Goal: Find specific page/section

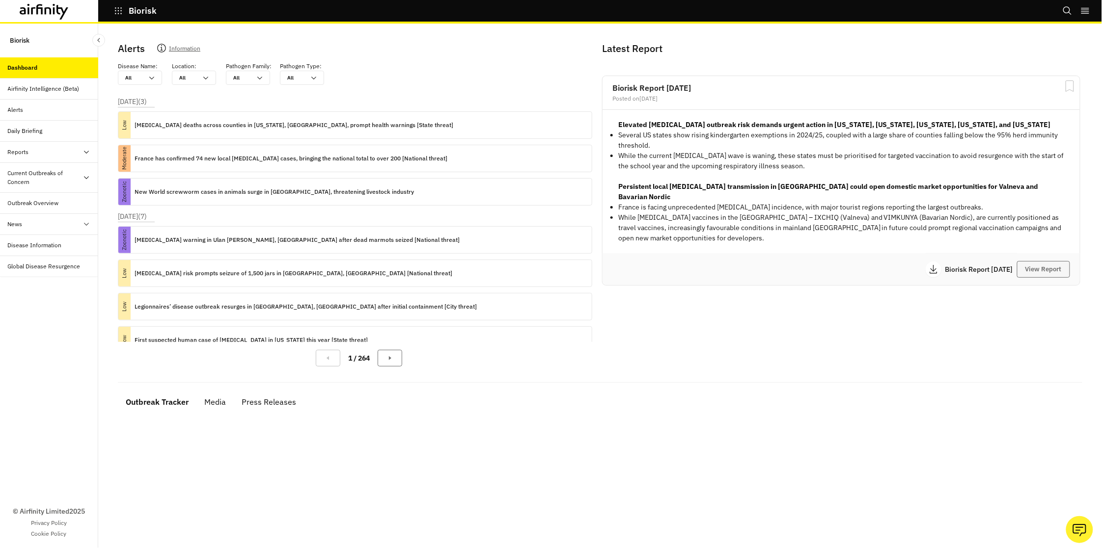
click at [1059, 261] on button "View Report" at bounding box center [1043, 269] width 53 height 17
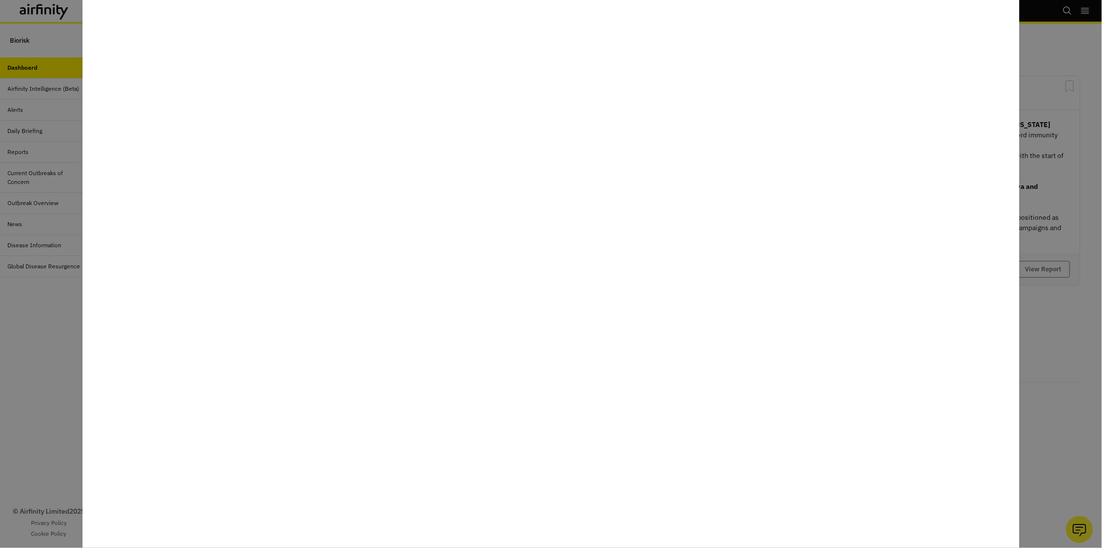
click at [71, 365] on div at bounding box center [551, 274] width 1102 height 548
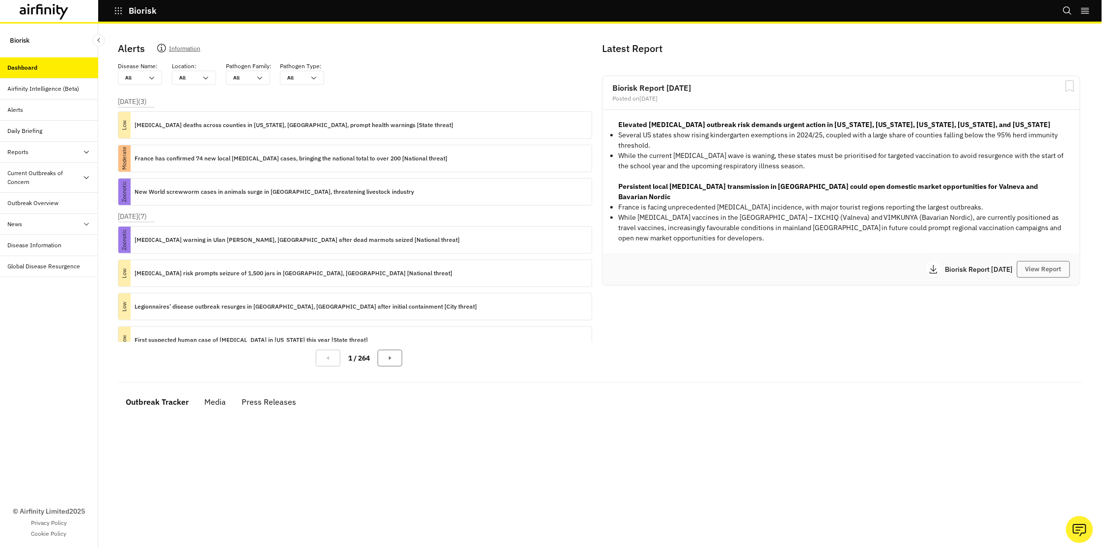
click at [22, 151] on div "Reports" at bounding box center [18, 152] width 21 height 9
click at [29, 171] on div "Reports" at bounding box center [26, 173] width 21 height 9
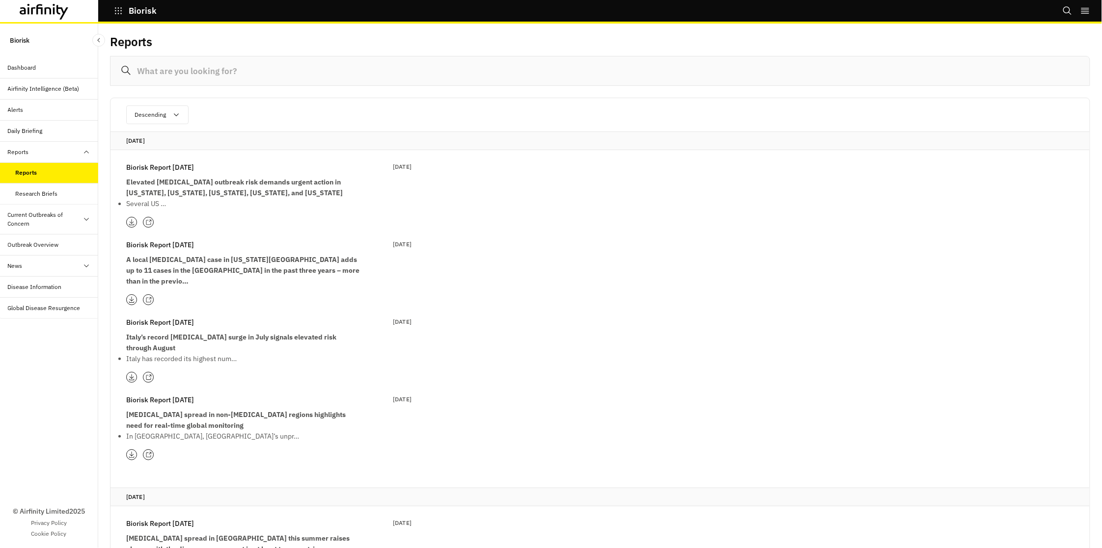
click at [150, 297] on icon at bounding box center [148, 300] width 6 height 6
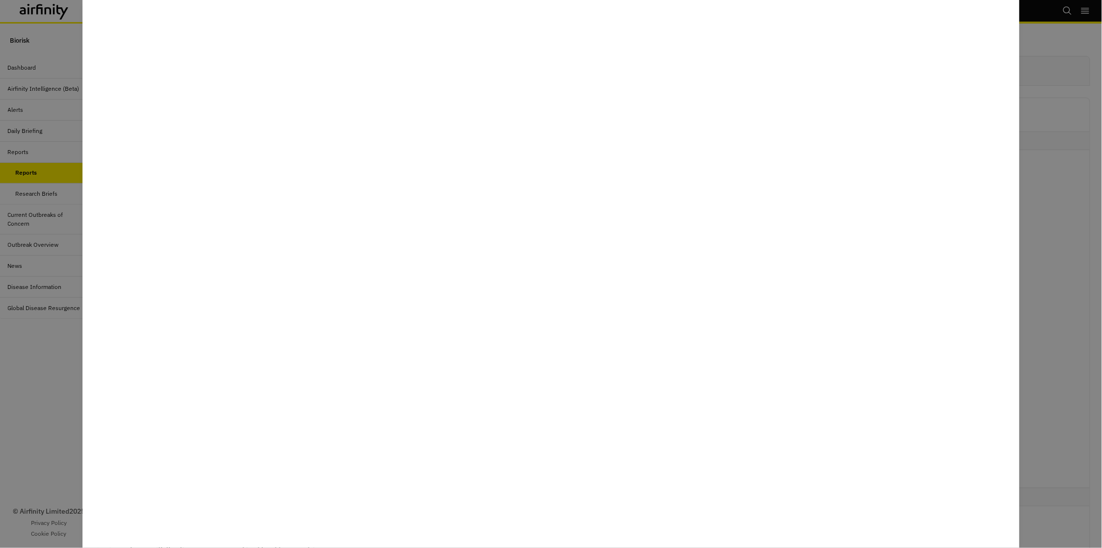
click at [39, 363] on div at bounding box center [551, 274] width 1102 height 548
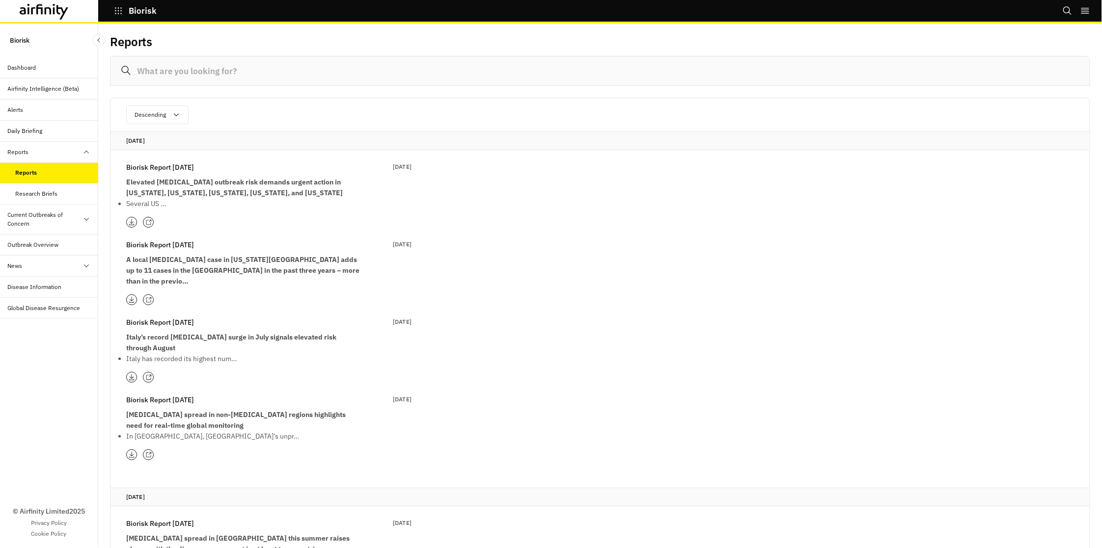
click at [148, 221] on icon at bounding box center [148, 222] width 6 height 6
click at [150, 372] on div at bounding box center [148, 377] width 11 height 11
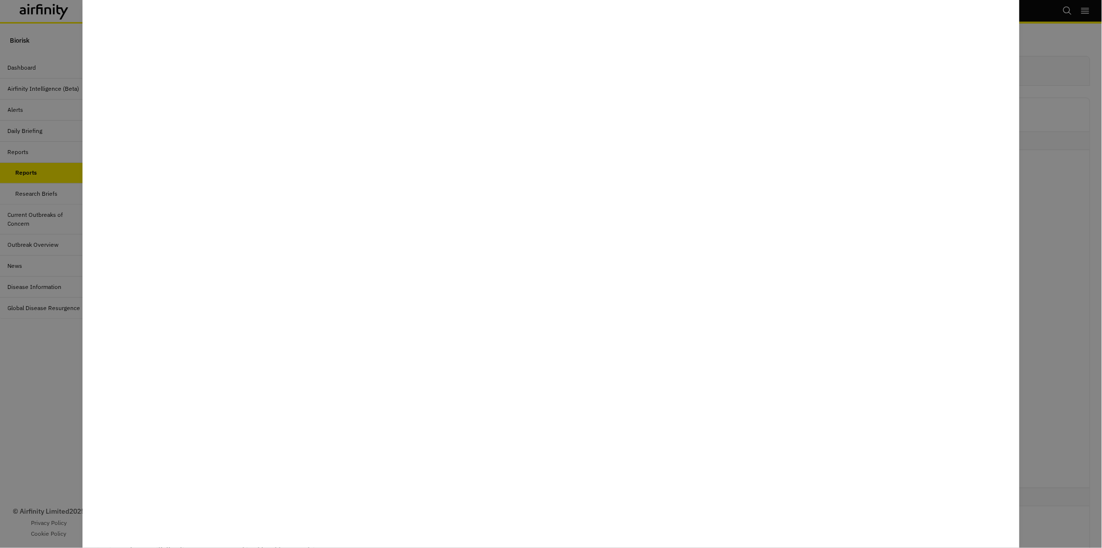
drag, startPoint x: 31, startPoint y: 250, endPoint x: 53, endPoint y: 401, distance: 152.7
click at [53, 403] on div at bounding box center [551, 274] width 1102 height 548
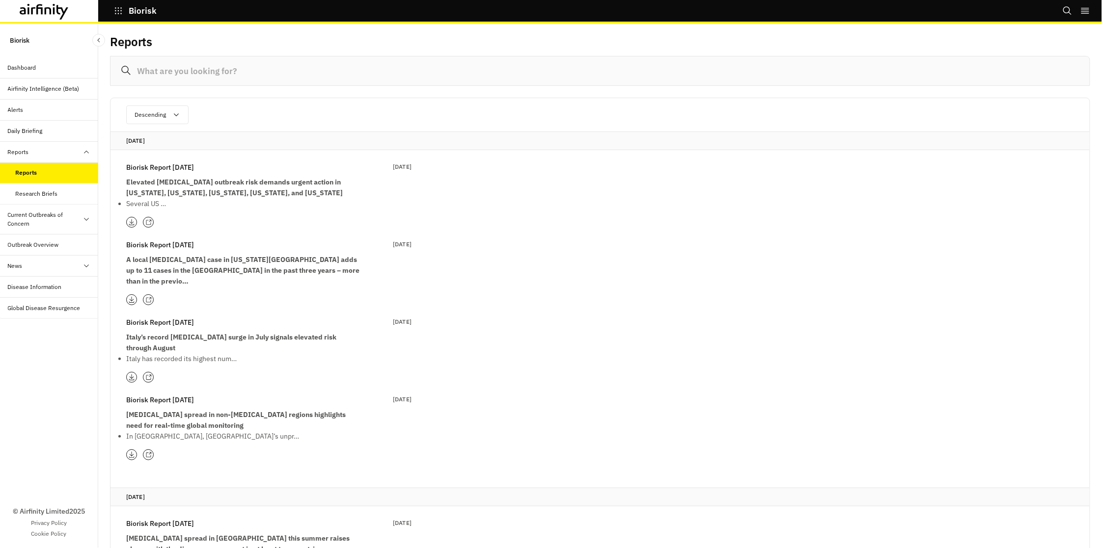
click at [151, 219] on icon at bounding box center [148, 222] width 6 height 6
